Goal: Task Accomplishment & Management: Manage account settings

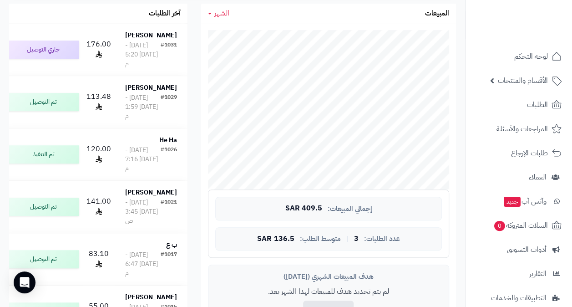
scroll to position [182, 0]
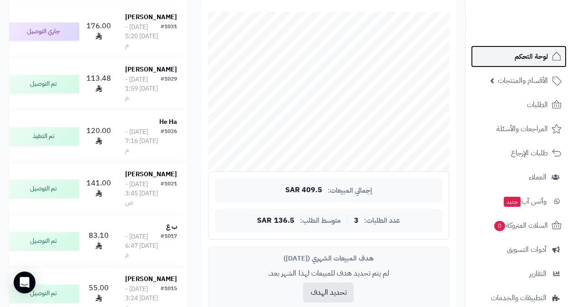
click at [531, 55] on span "لوحة التحكم" at bounding box center [530, 56] width 33 height 13
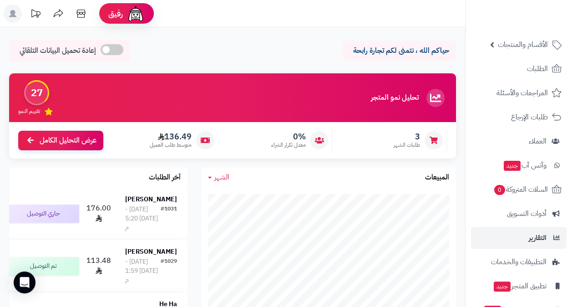
scroll to position [86, 0]
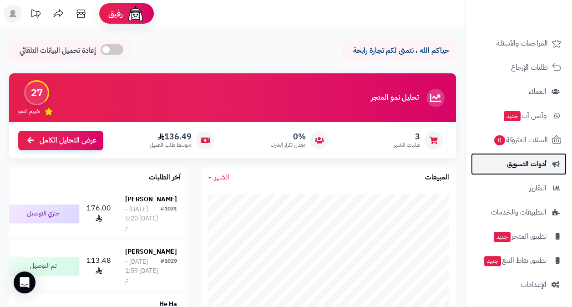
click at [542, 165] on span "أدوات التسويق" at bounding box center [527, 163] width 40 height 13
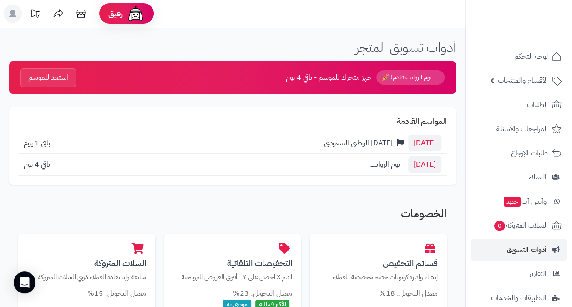
scroll to position [91, 0]
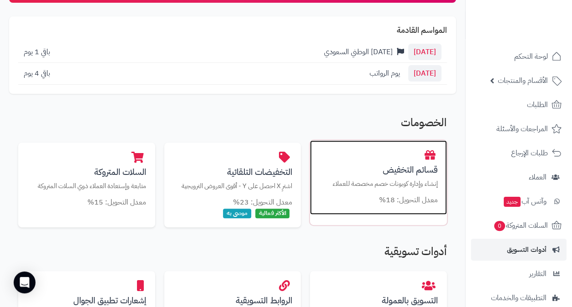
click at [368, 178] on div "قسائم التخفيض إنشاء وإدارة كوبونات خصم مخصصة للعملاء معدل التحويل: 18%" at bounding box center [378, 177] width 137 height 75
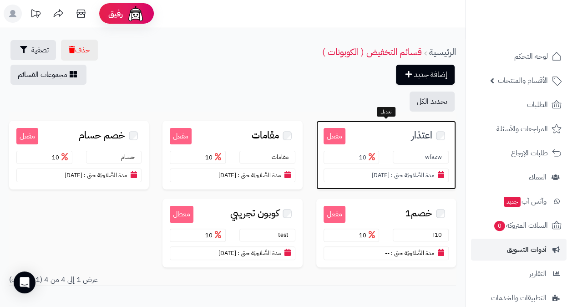
click at [423, 135] on span "اعتذار" at bounding box center [421, 135] width 21 height 10
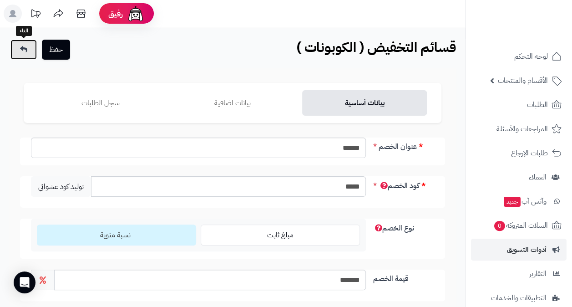
click at [20, 49] on link at bounding box center [23, 50] width 26 height 20
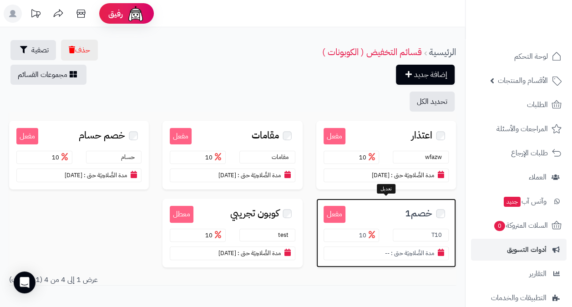
click at [388, 212] on h3 "خصم1" at bounding box center [396, 213] width 103 height 14
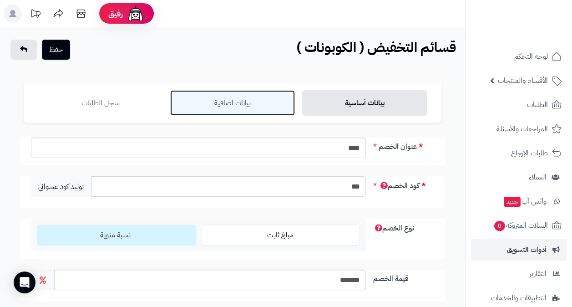
click at [247, 102] on link "بيانات اضافية" at bounding box center [232, 102] width 125 height 25
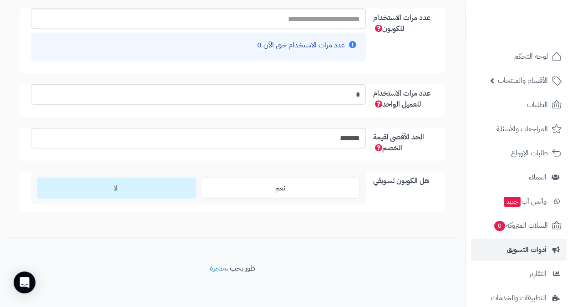
scroll to position [1008, 0]
